Goal: Information Seeking & Learning: Learn about a topic

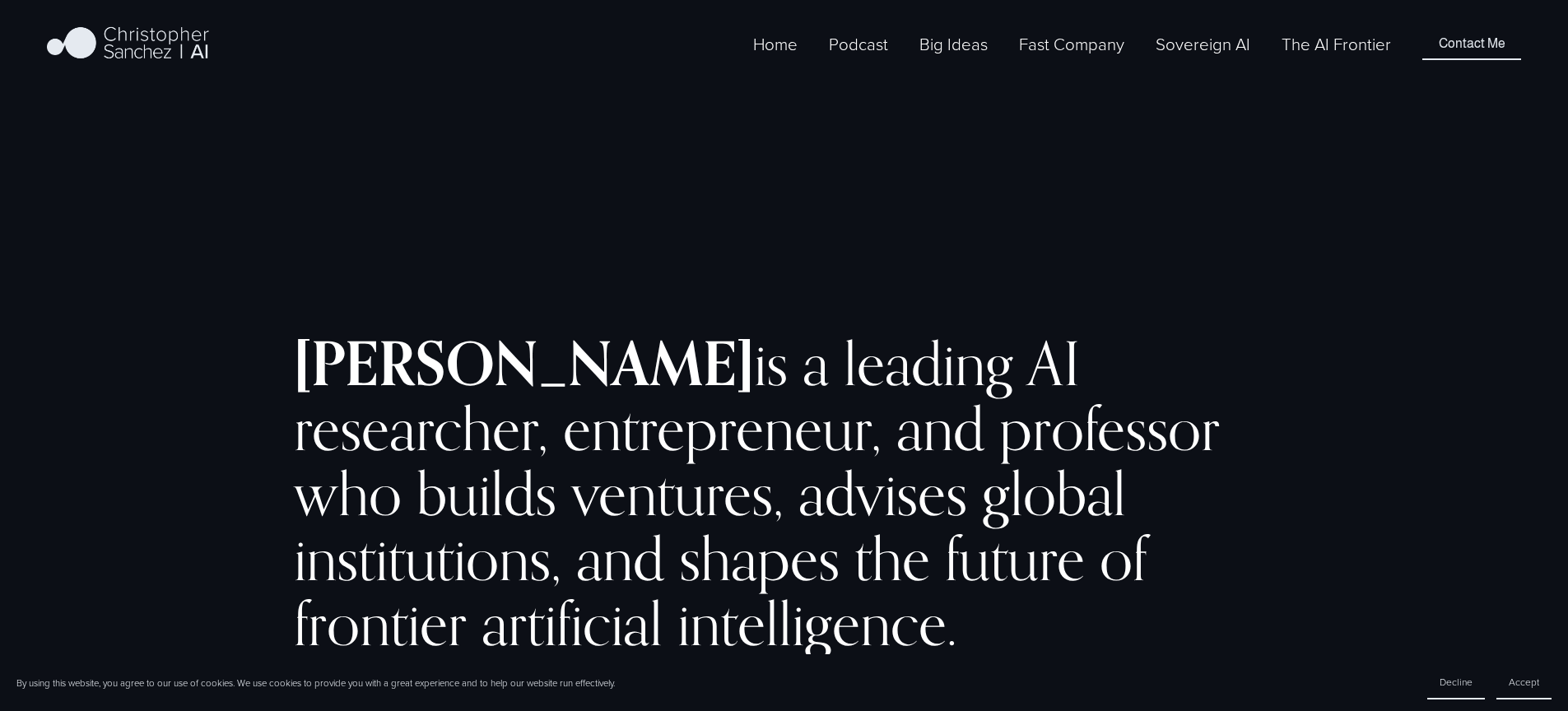
click at [1352, 57] on link "The AI Frontier" at bounding box center [1336, 44] width 109 height 27
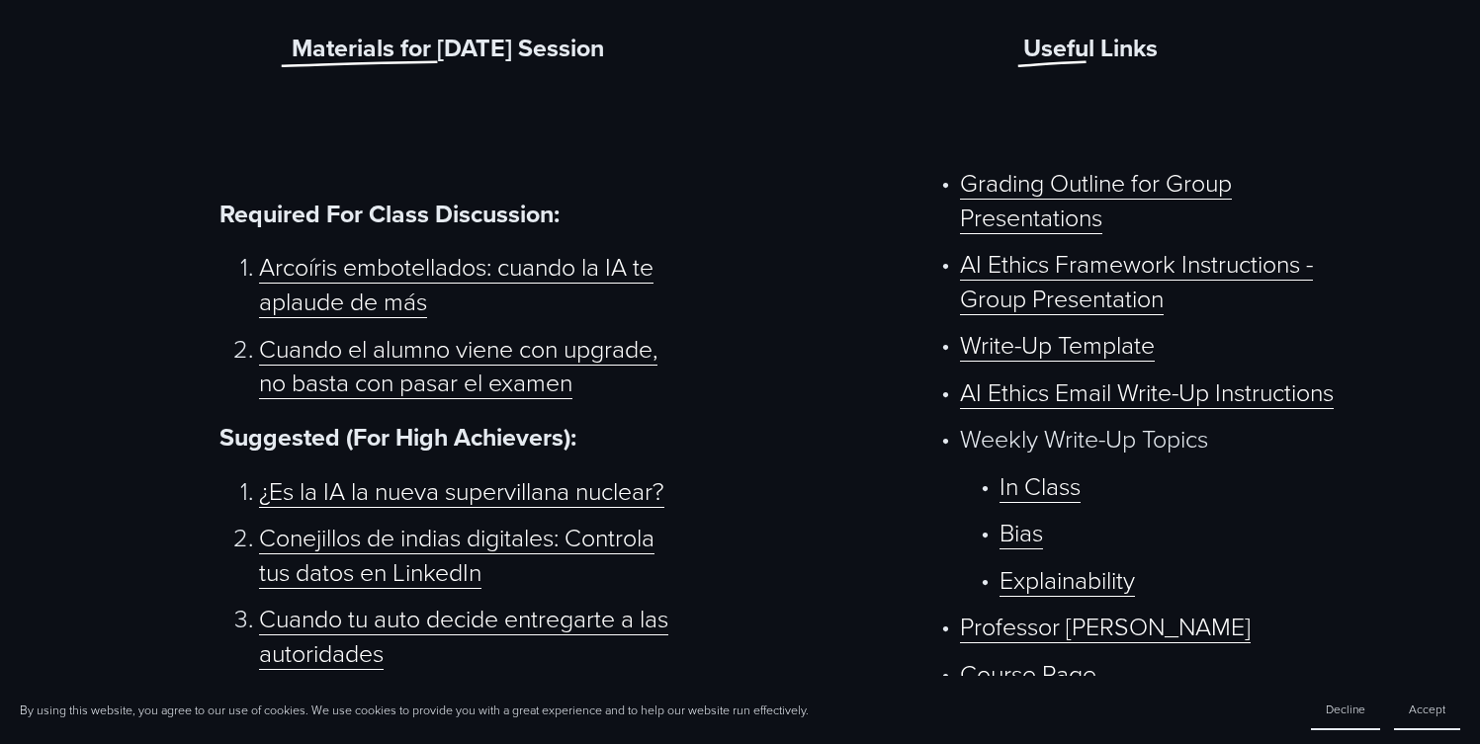
scroll to position [951, 0]
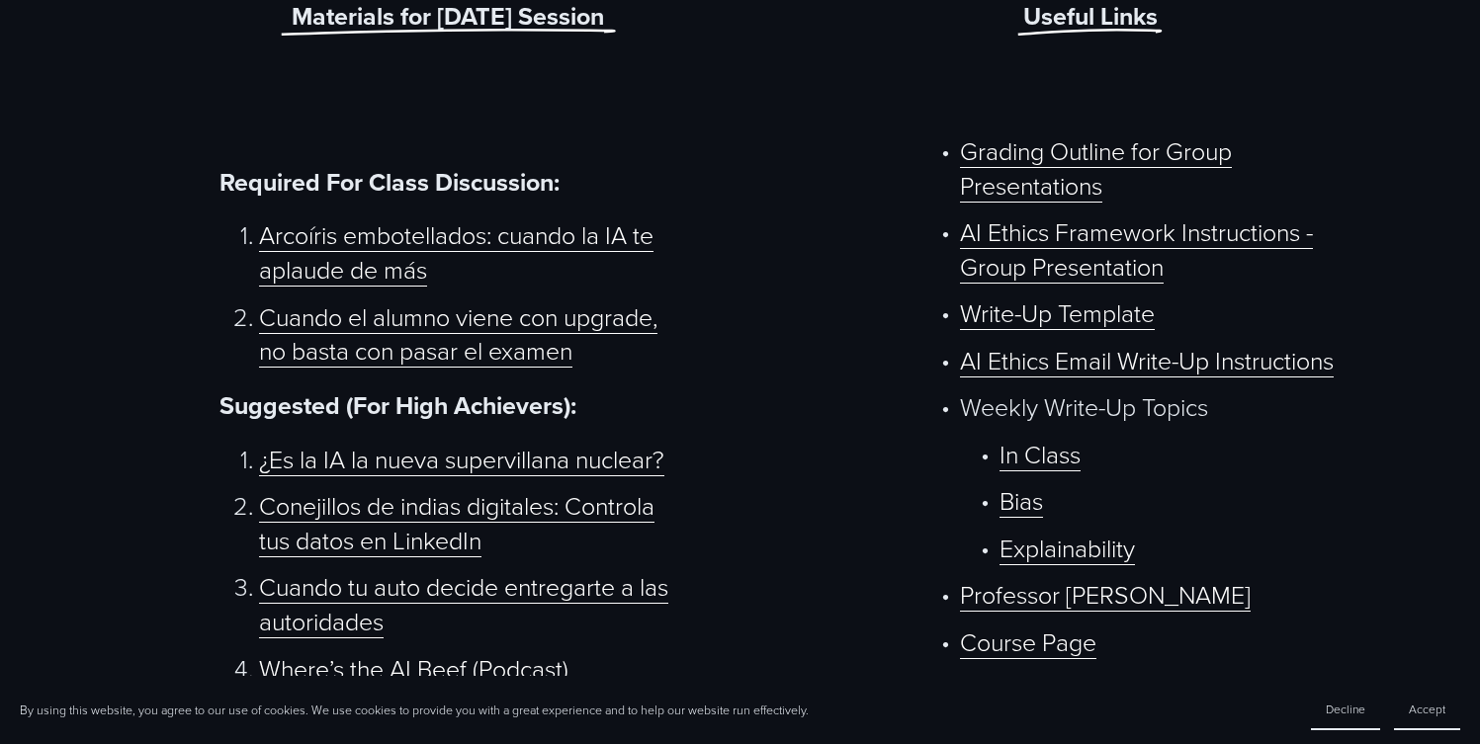
click at [1023, 257] on link "AI Ethics Framework Instructions - Group Presentation" at bounding box center [1136, 249] width 353 height 69
